Goal: Transaction & Acquisition: Purchase product/service

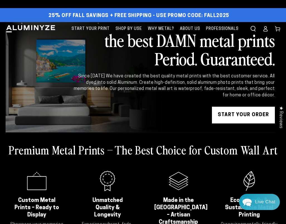
click at [210, 16] on span "25% off FALL Savings + Free Shipping - Use Promo Code: FALL2025" at bounding box center [139, 16] width 181 height 6
copy span "FALL2025"
click at [264, 30] on icon at bounding box center [266, 29] width 6 height 6
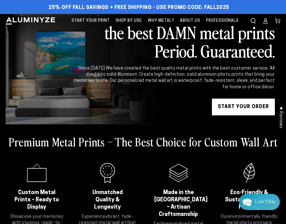
click at [267, 20] on icon at bounding box center [266, 21] width 6 height 6
click at [242, 107] on link "START YOUR Order" at bounding box center [243, 106] width 63 height 17
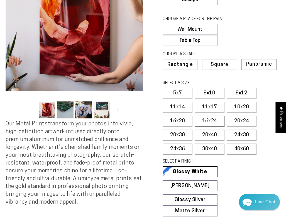
click at [210, 120] on label "16x24" at bounding box center [210, 120] width 30 height 11
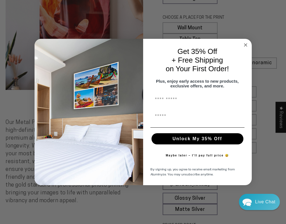
scroll to position [97, 0]
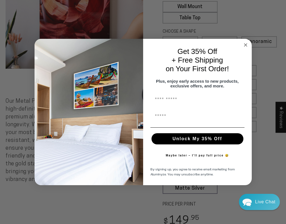
click at [246, 43] on circle "Close dialog" at bounding box center [246, 45] width 6 height 6
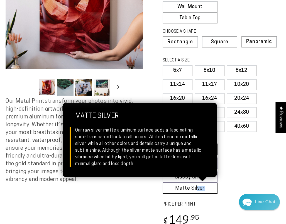
click at [198, 190] on link "Matte Silver Matte Silver Our raw silver matte aluminum surface adds a fascinat…" at bounding box center [190, 187] width 55 height 11
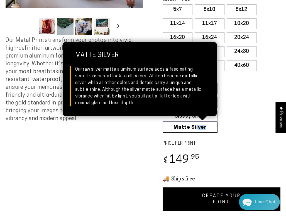
scroll to position [159, 0]
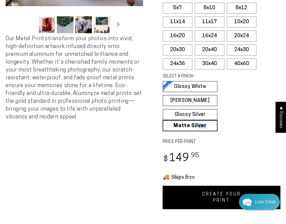
click at [209, 197] on link "CREATE YOUR PRINT" at bounding box center [222, 196] width 118 height 23
